Goal: Check status: Check status

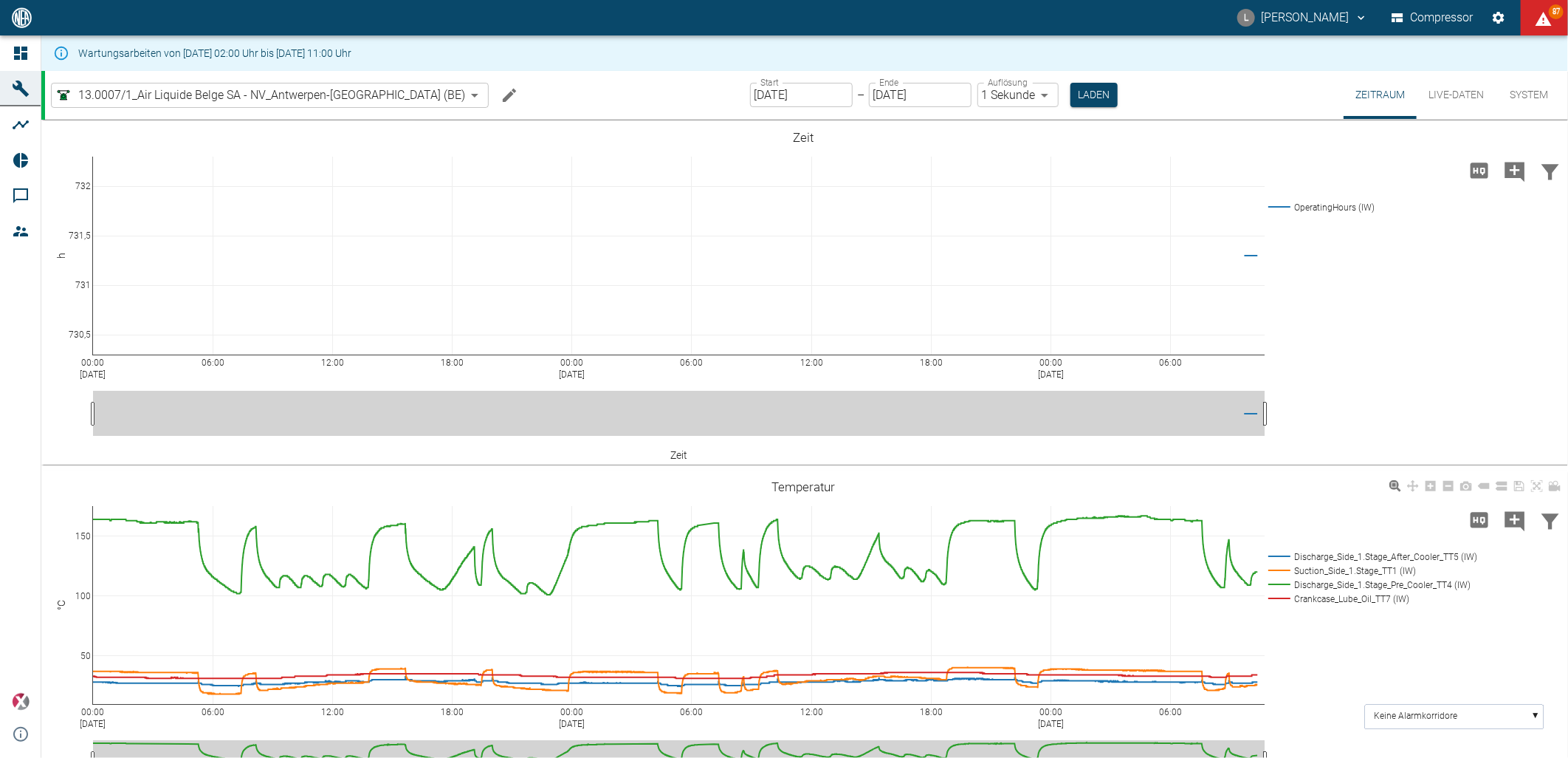
scroll to position [328, 0]
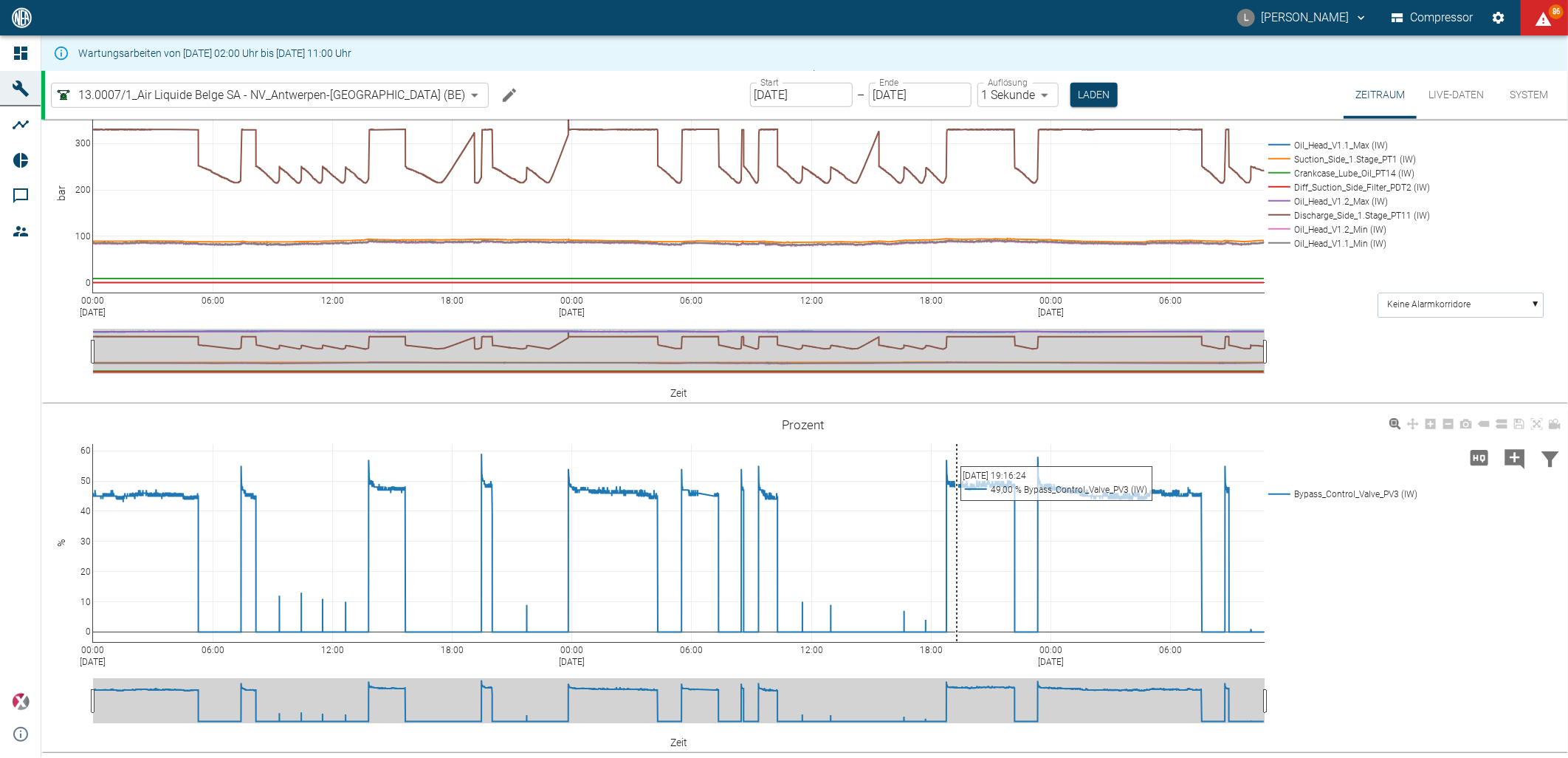
scroll to position [678, 0]
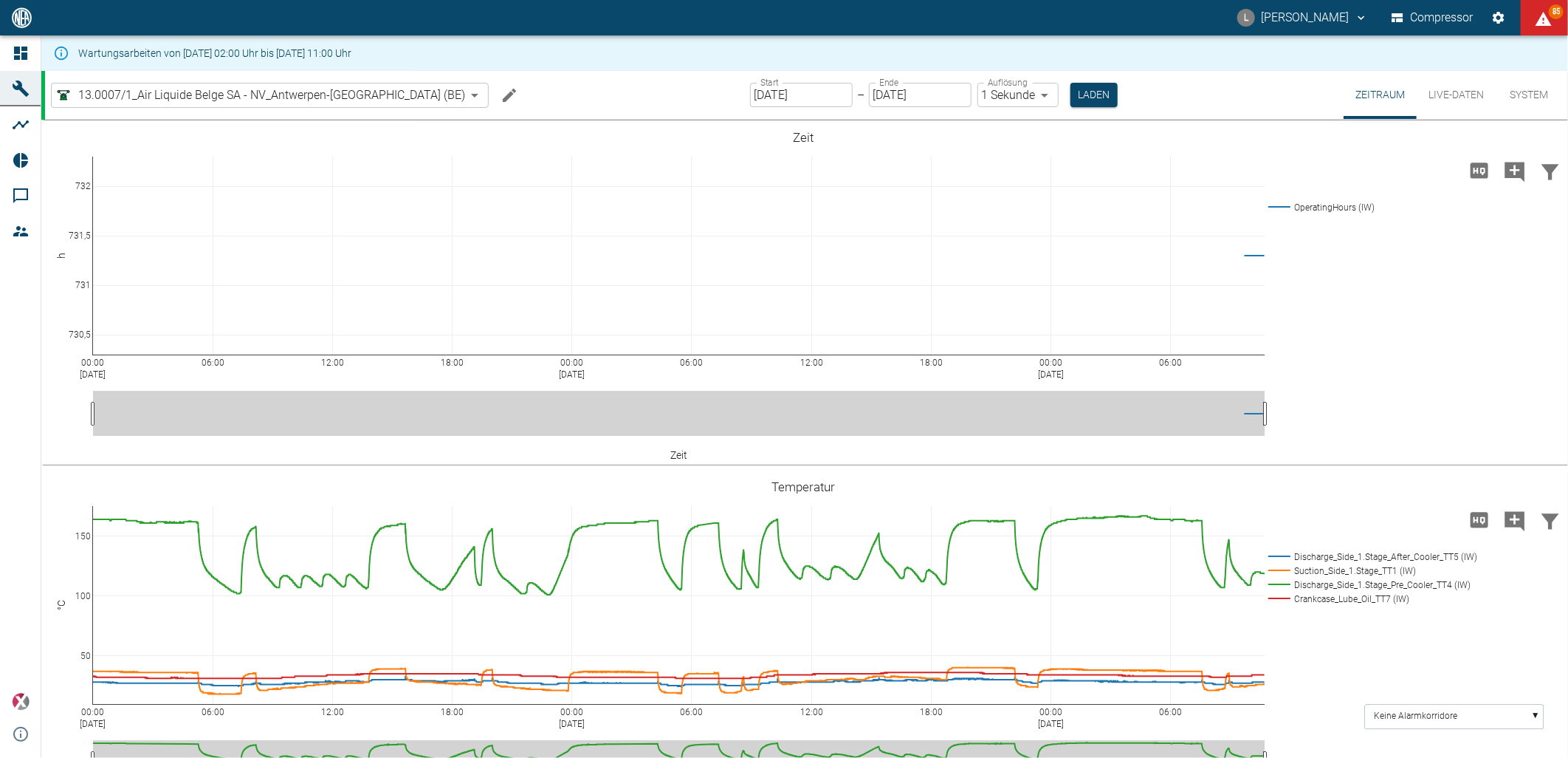
scroll to position [678, 0]
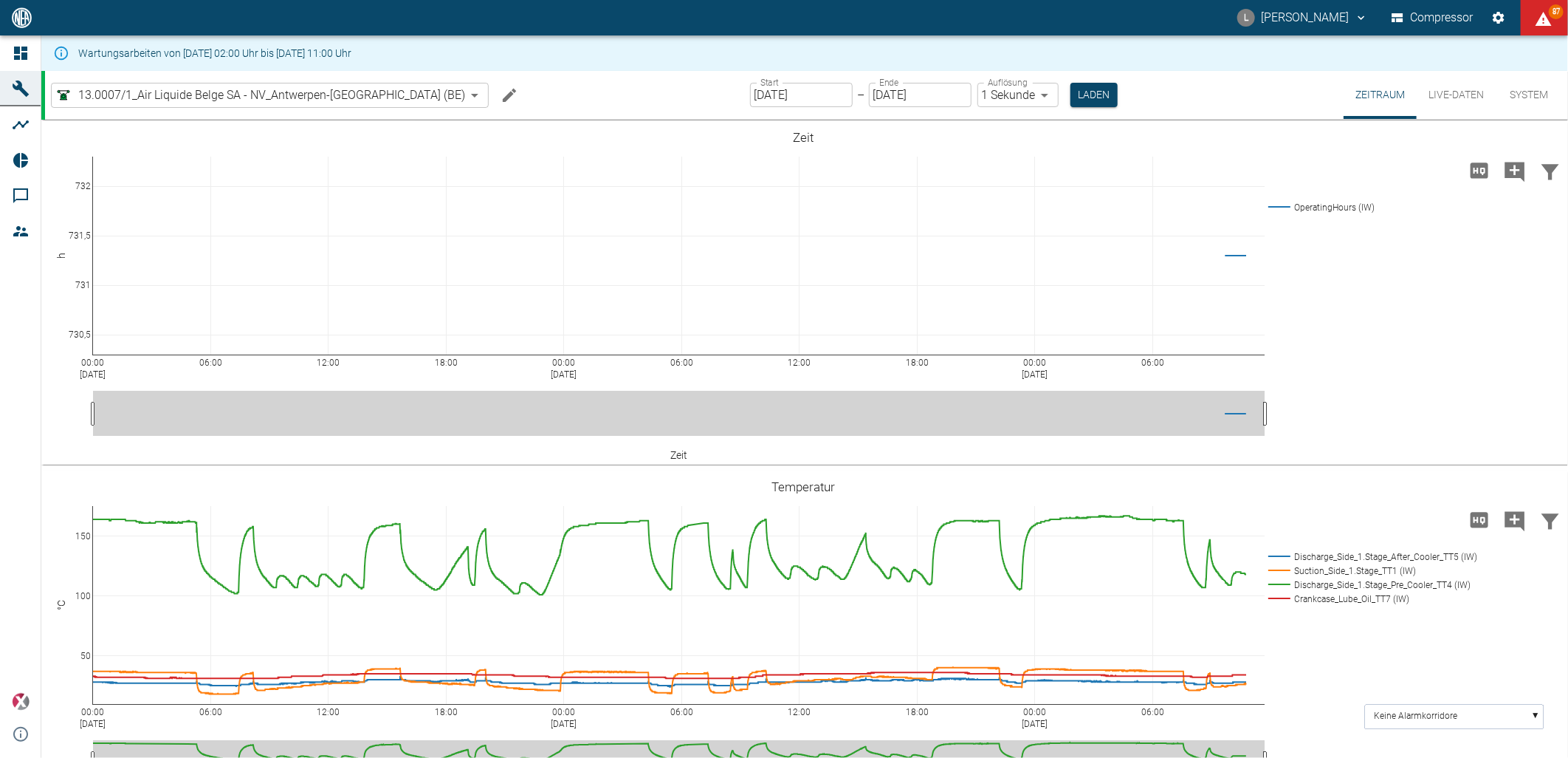
scroll to position [678, 0]
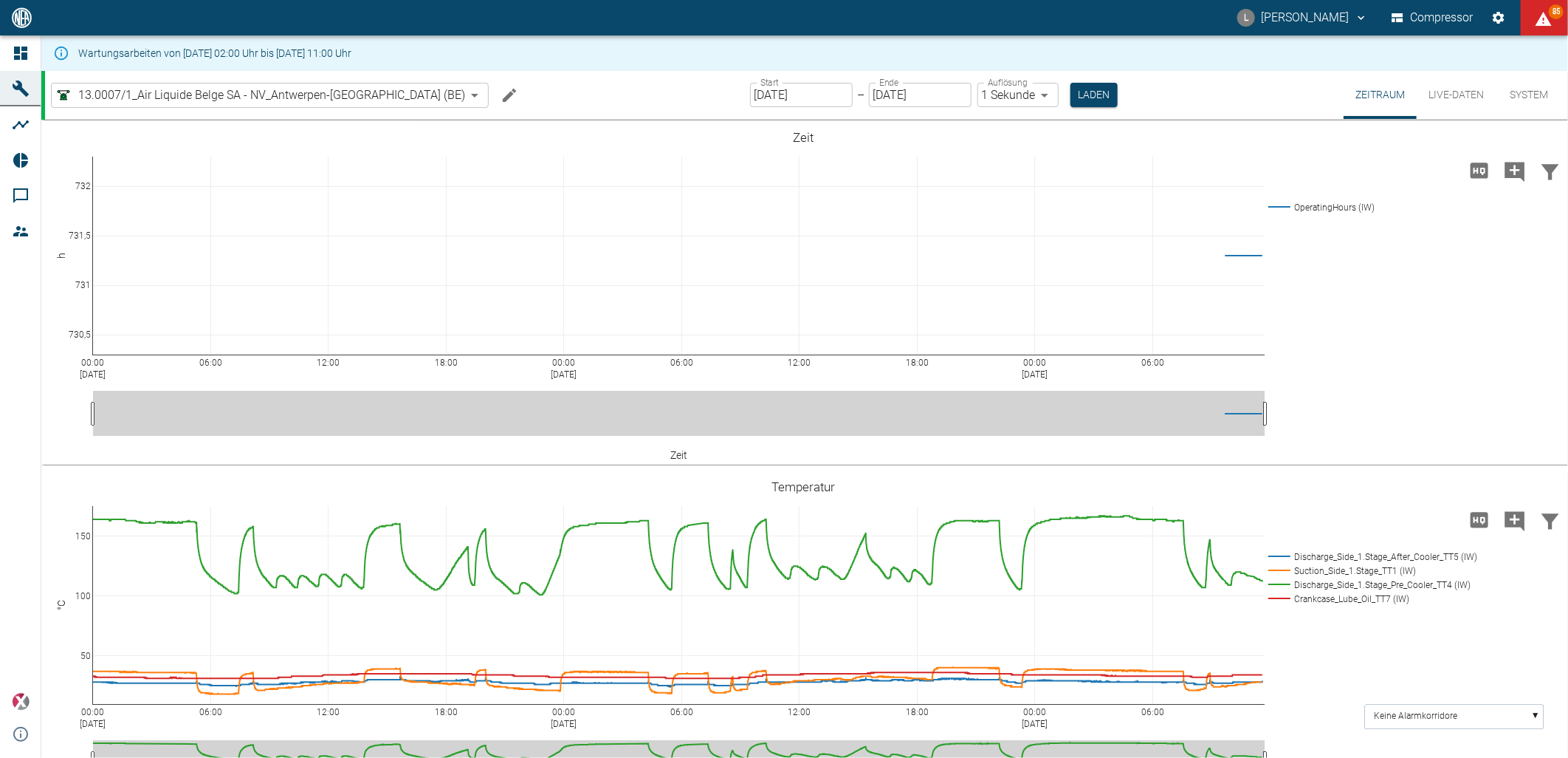
scroll to position [678, 0]
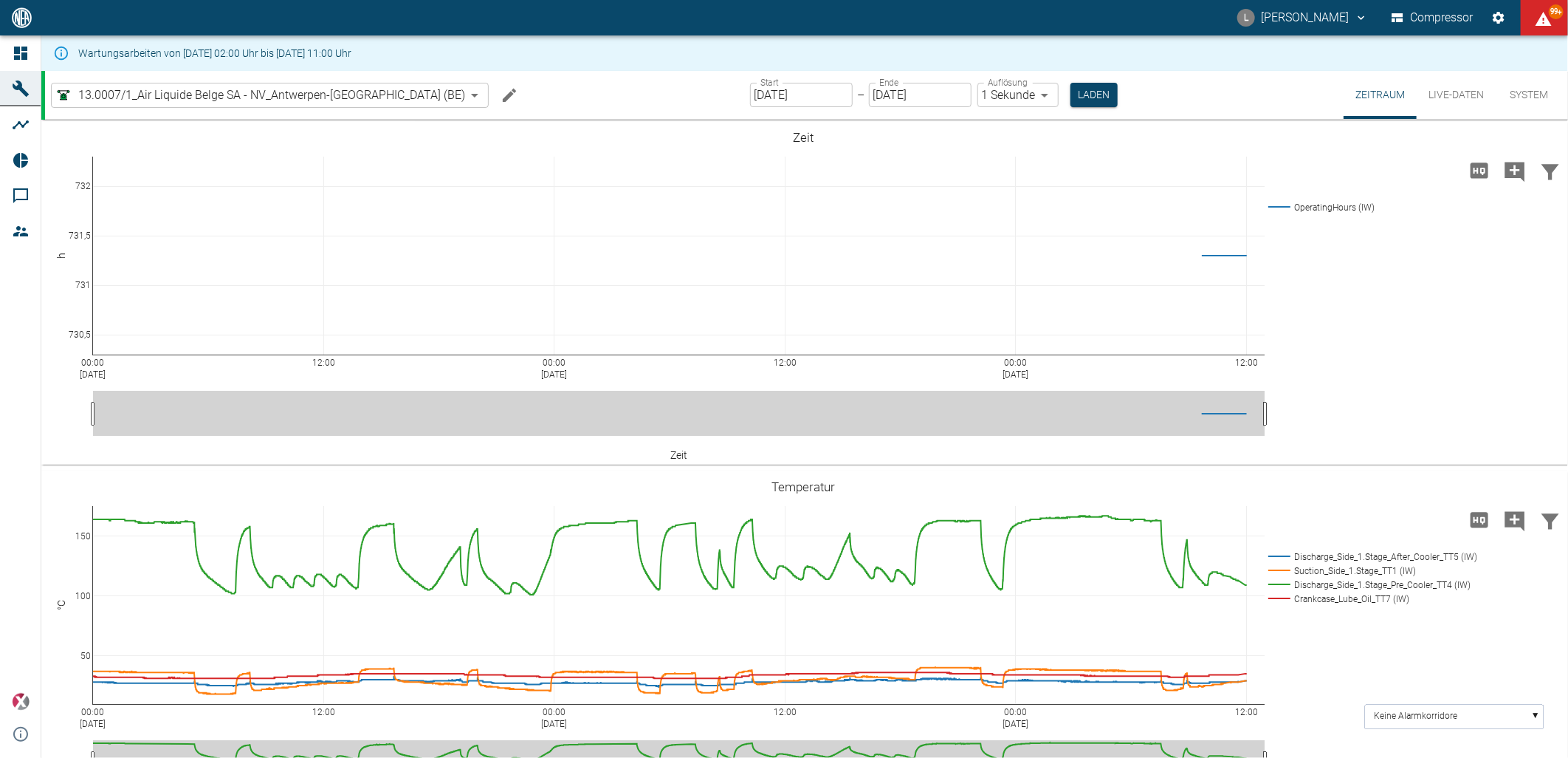
scroll to position [678, 0]
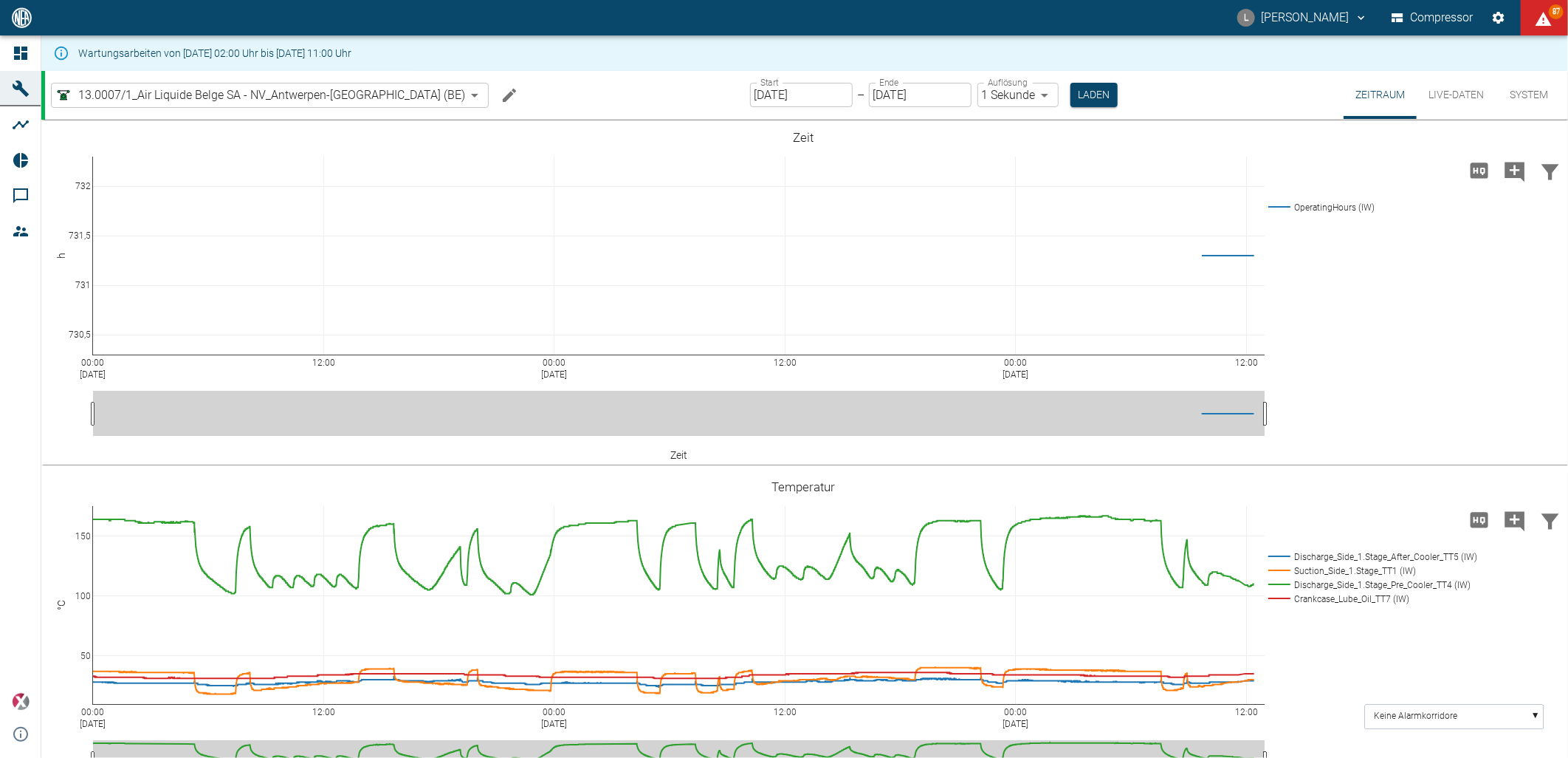
scroll to position [678, 0]
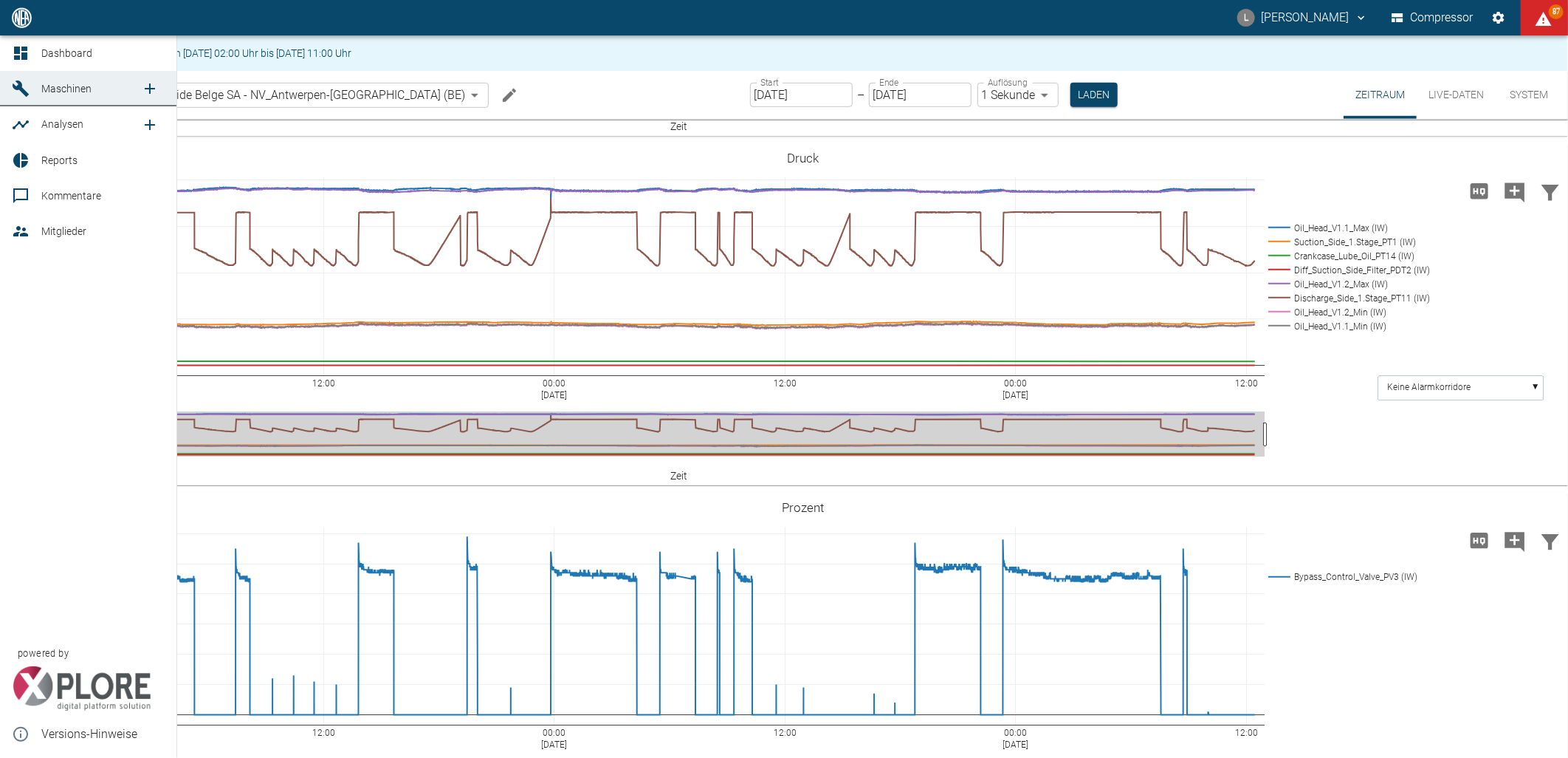
click at [22, 50] on icon at bounding box center [20, 53] width 13 height 13
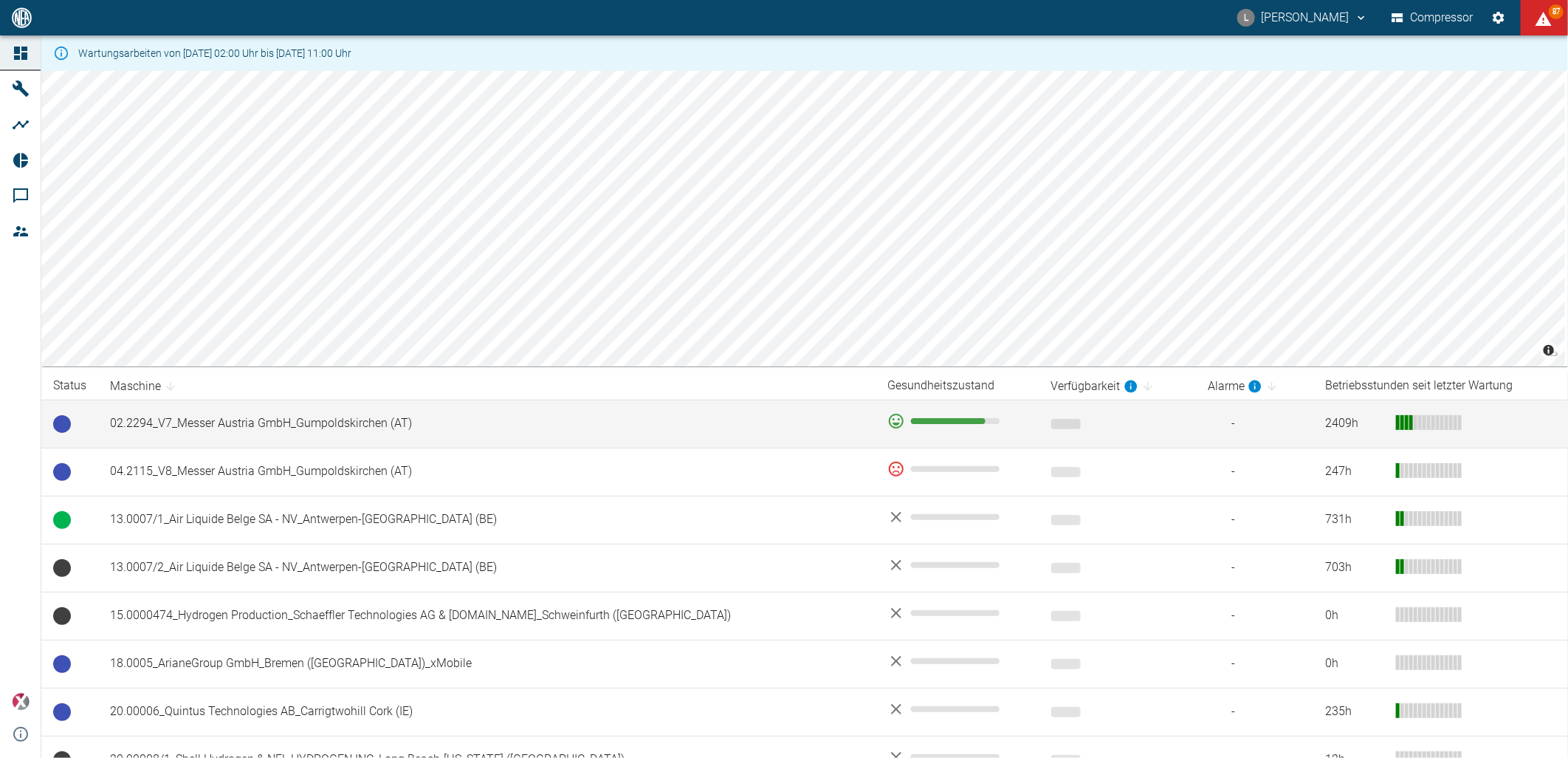
click at [306, 428] on td "02.2294_V7_Messer Austria GmbH_Gumpoldskirchen (AT)" at bounding box center [487, 424] width 778 height 48
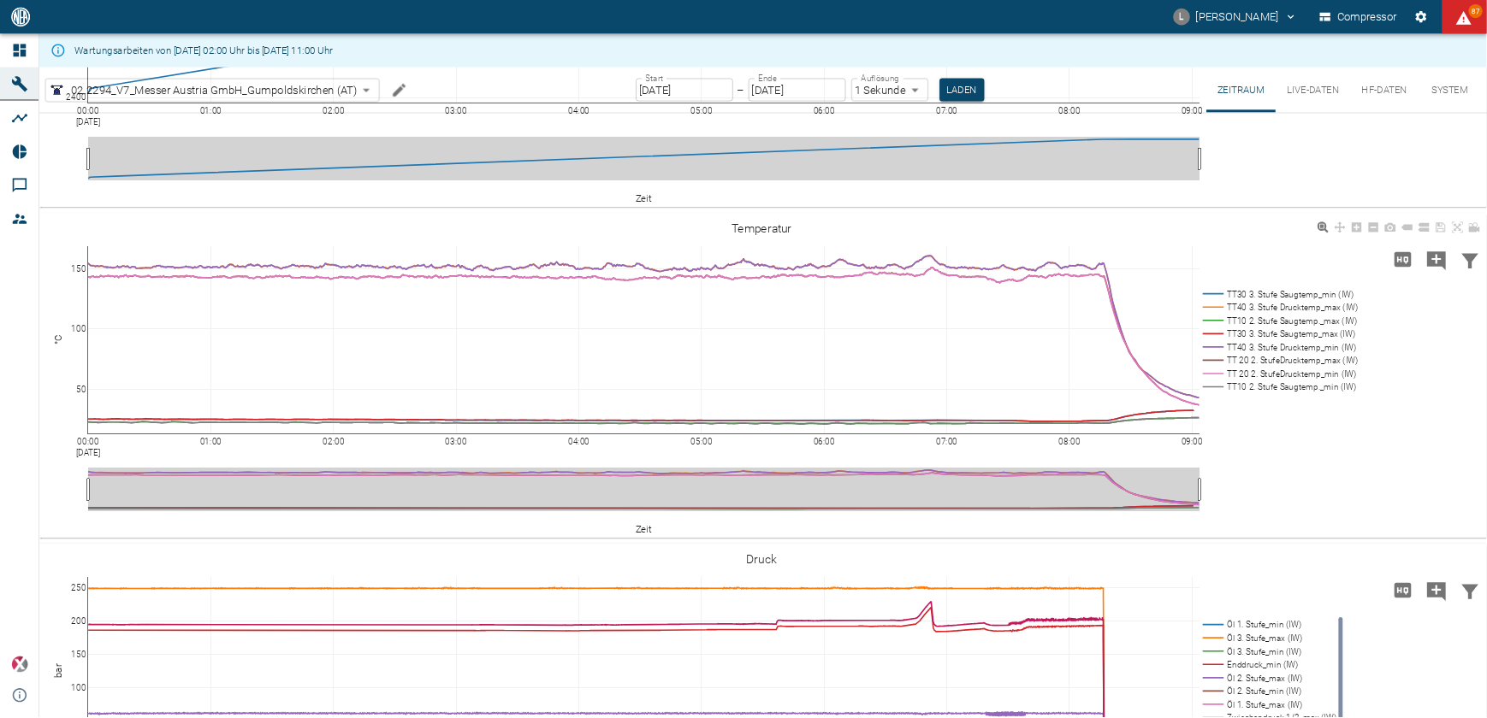
scroll to position [475, 0]
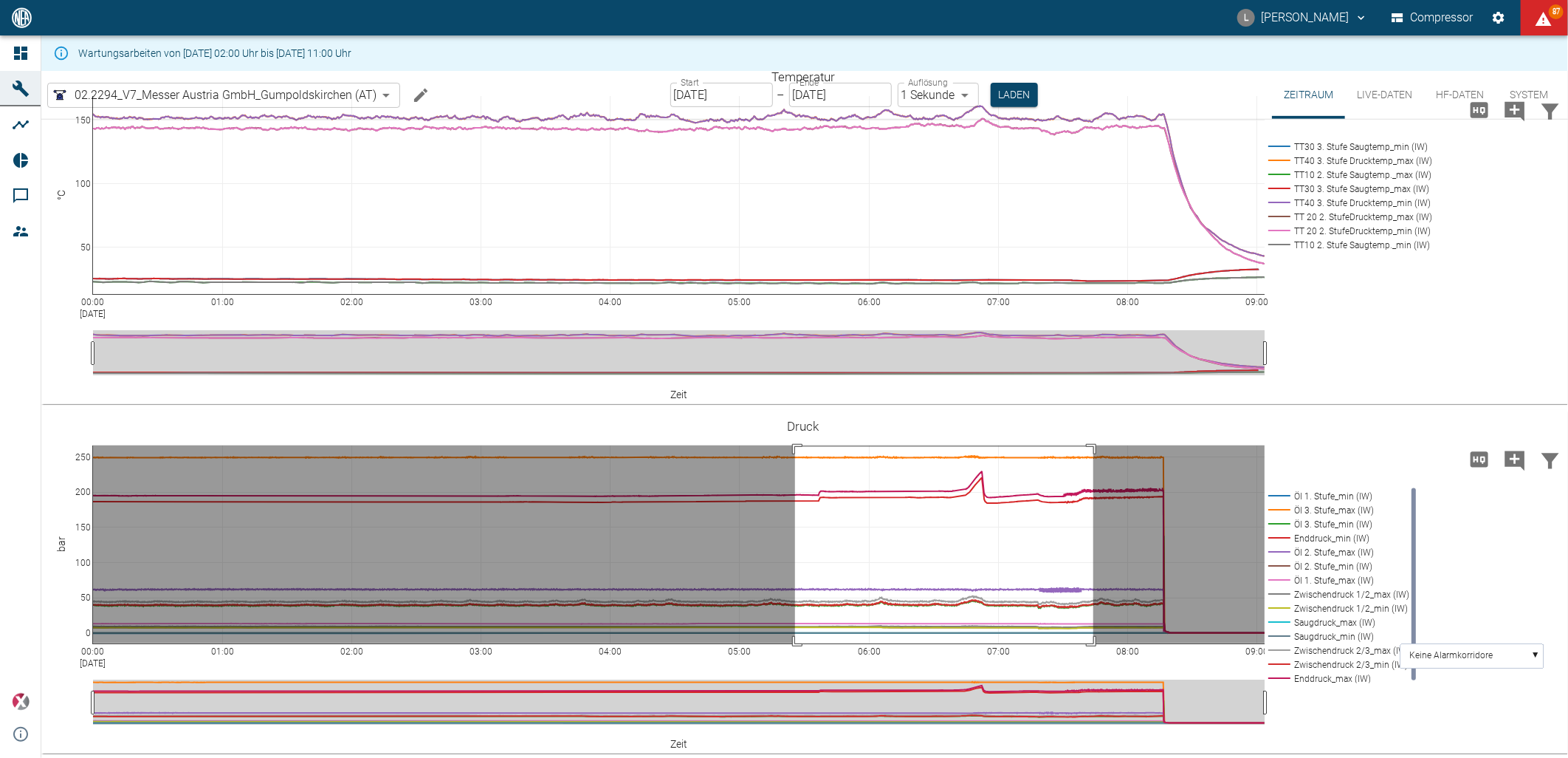
drag, startPoint x: 795, startPoint y: 446, endPoint x: 1093, endPoint y: 665, distance: 369.8
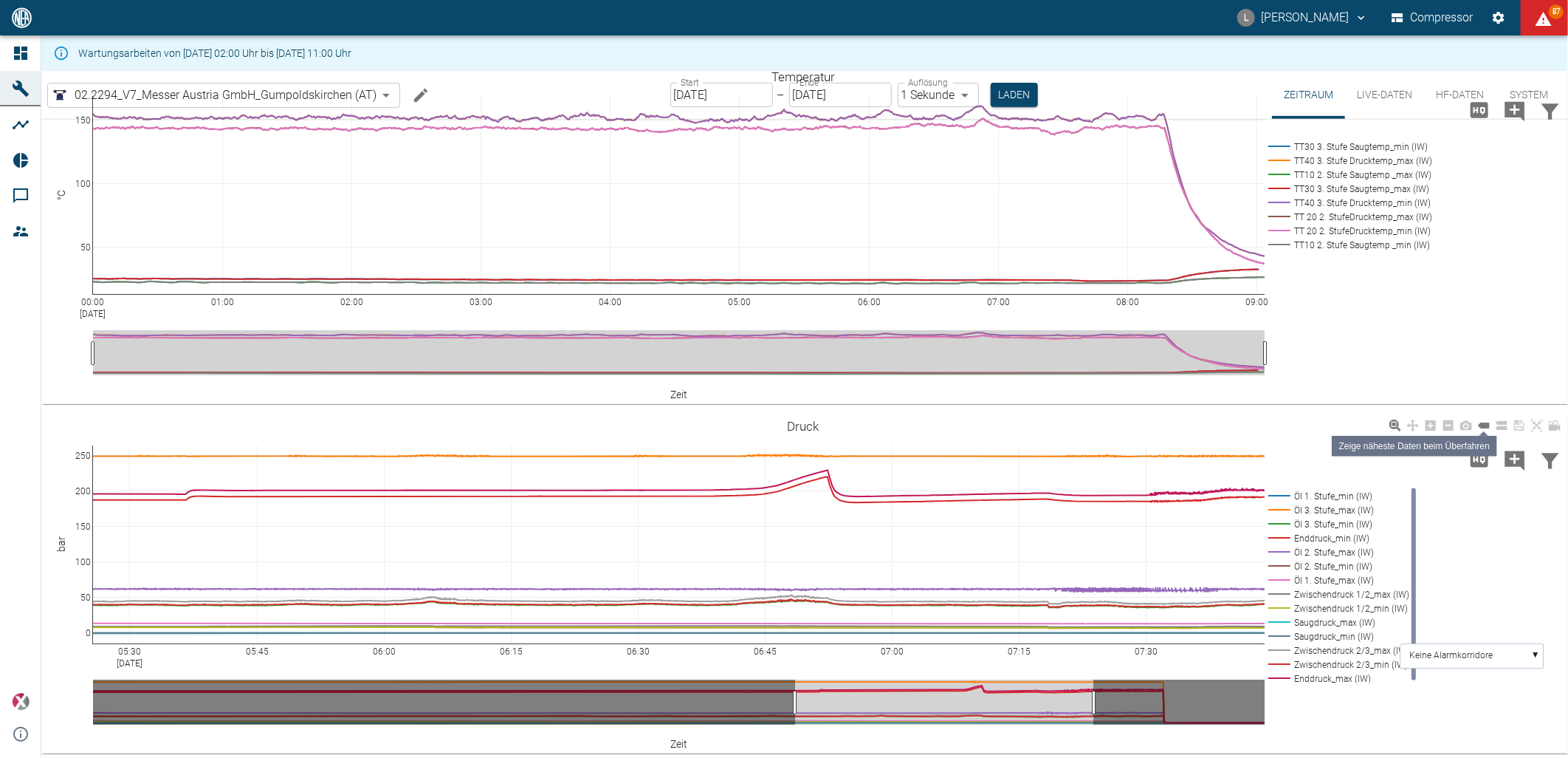
click at [1482, 426] on icon at bounding box center [1483, 425] width 12 height 6
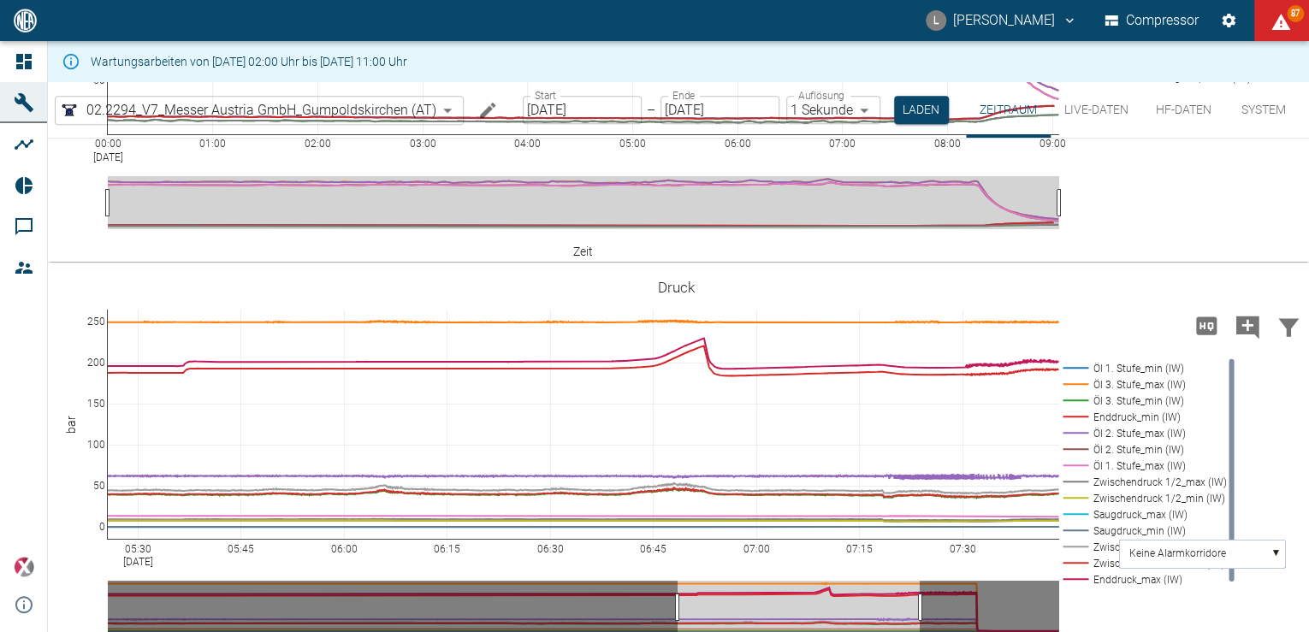
scroll to position [749, 0]
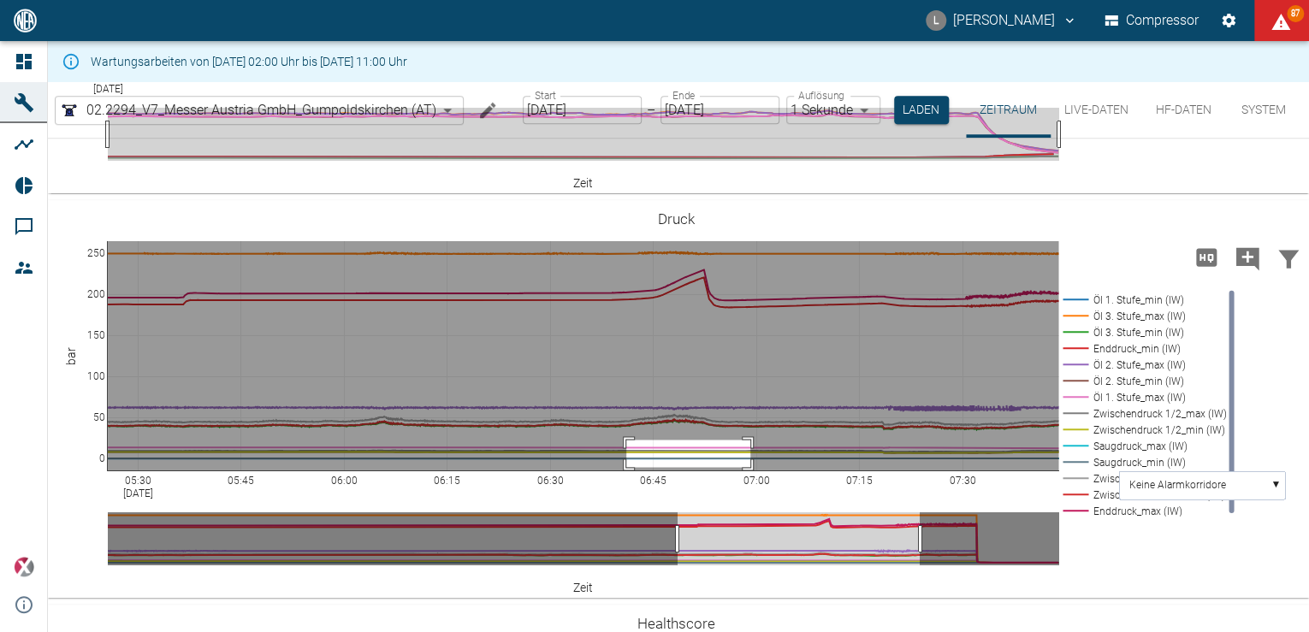
drag, startPoint x: 626, startPoint y: 439, endPoint x: 750, endPoint y: 466, distance: 127.0
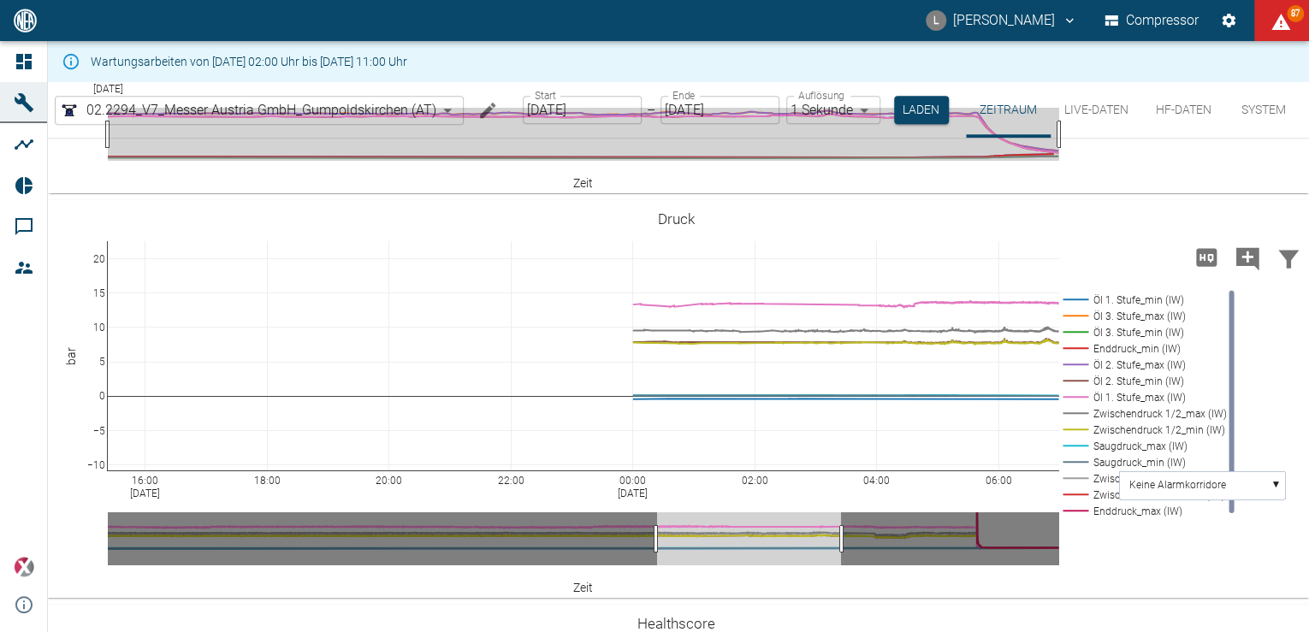
drag, startPoint x: 108, startPoint y: 473, endPoint x: 967, endPoint y: 475, distance: 858.7
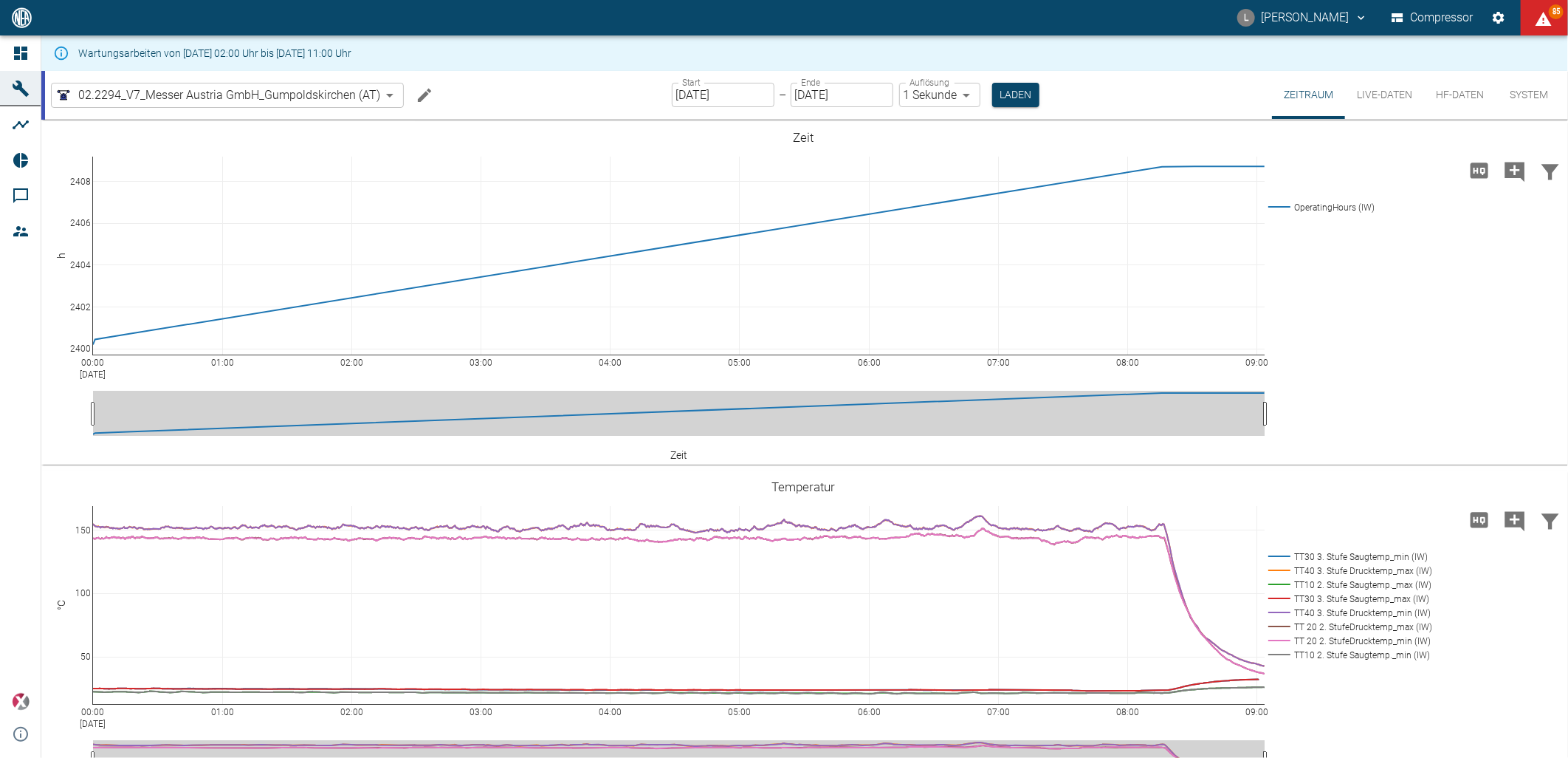
scroll to position [761, 0]
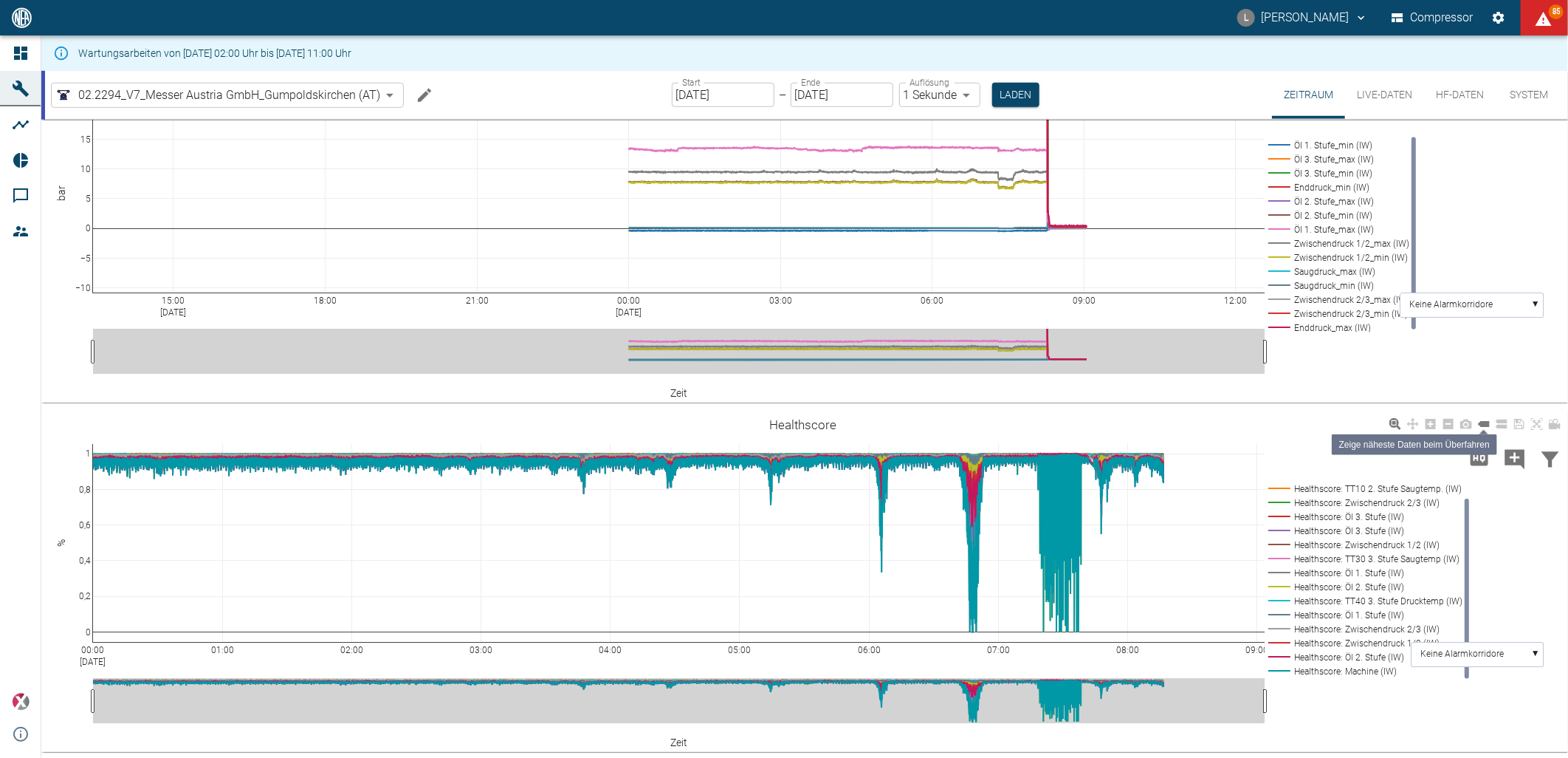
click at [1488, 423] on icon at bounding box center [1483, 424] width 12 height 6
click at [1332, 350] on div "15:00 Aug 11, 2025 18:00 21:00 00:00 Aug 12, 2025 03:00 06:00 09:00 12:00 −10 −…" at bounding box center [803, 231] width 1523 height 332
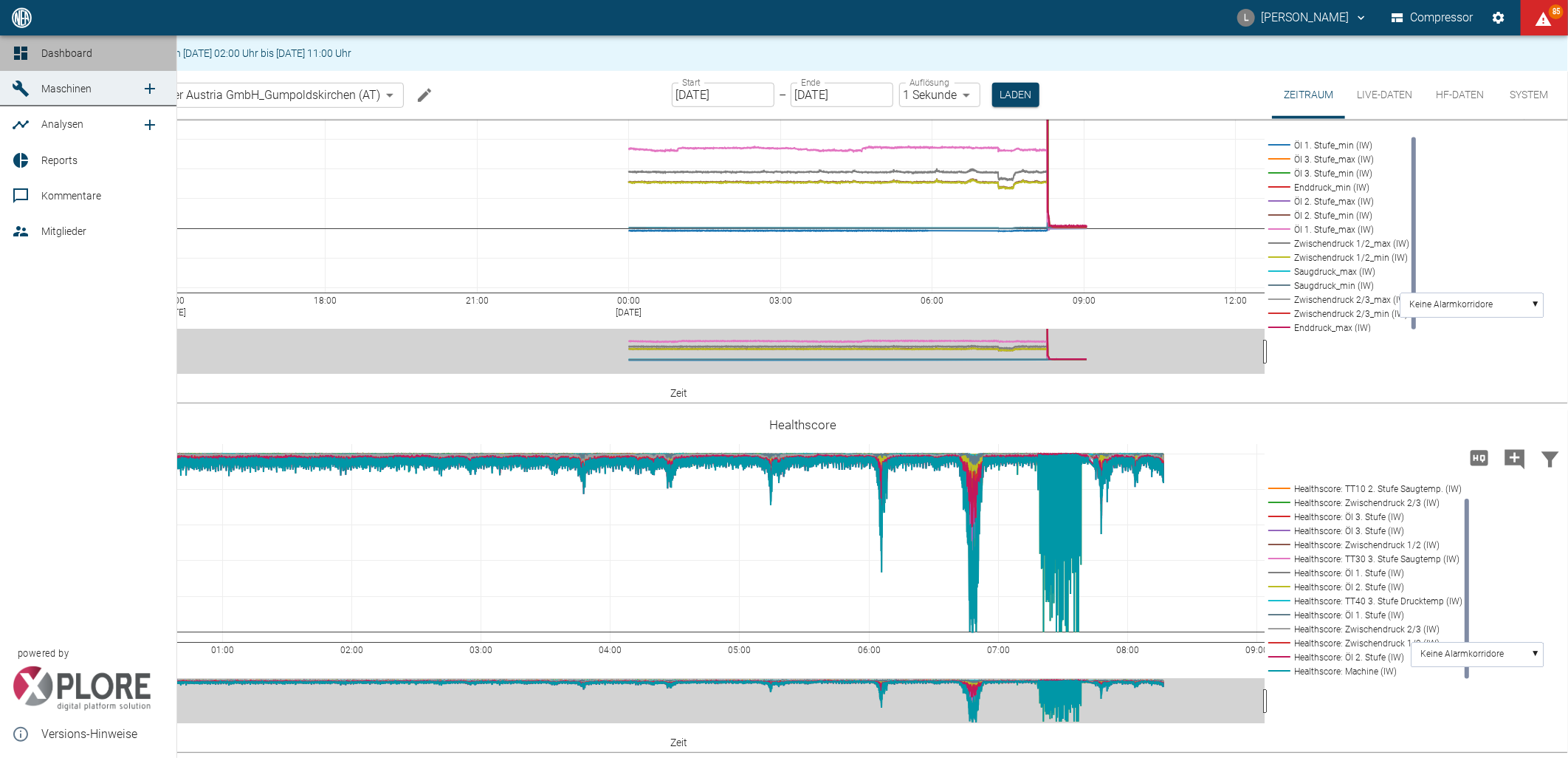
click at [31, 46] on div at bounding box center [23, 53] width 22 height 18
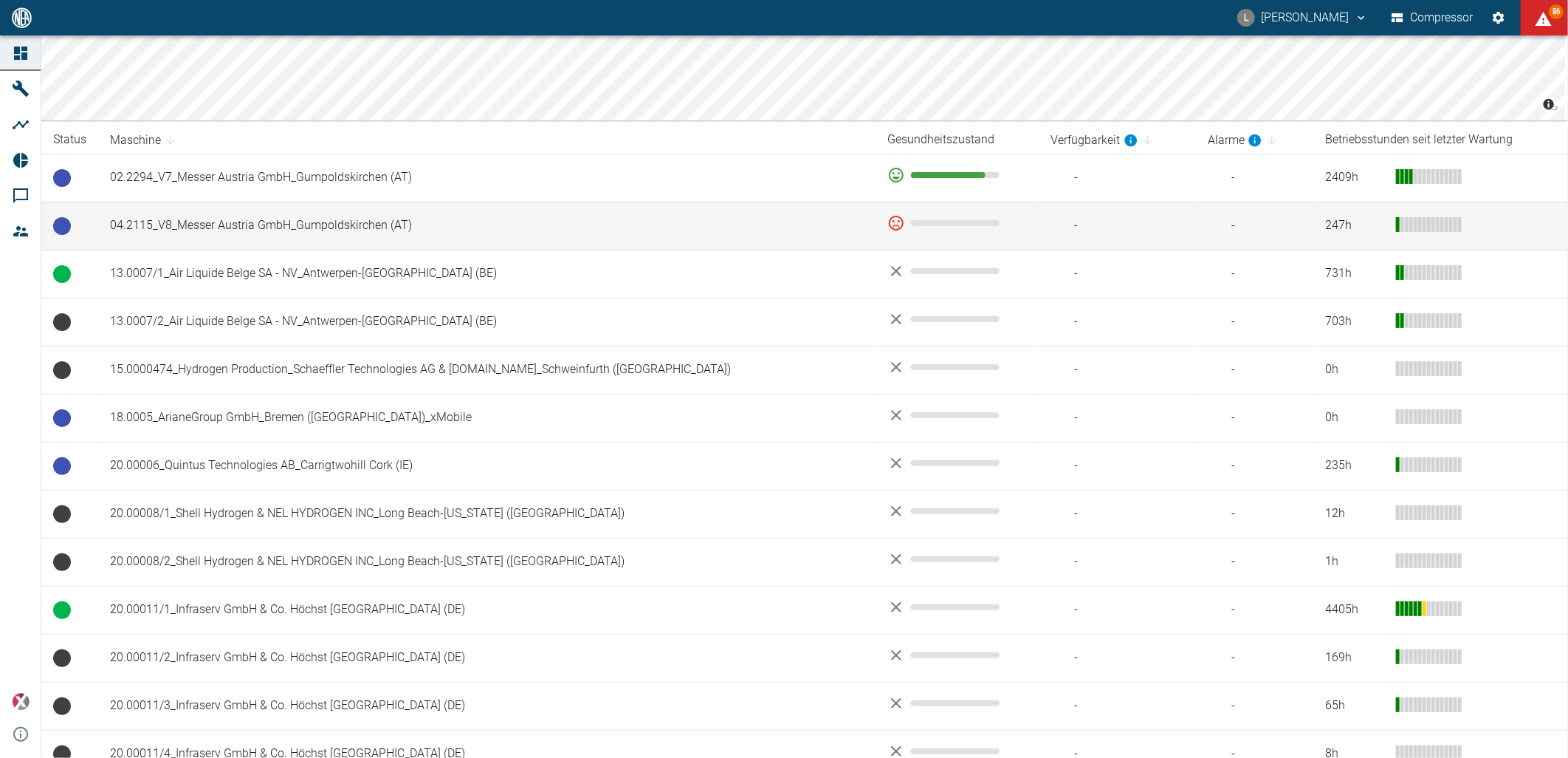
scroll to position [328, 0]
